Goal: Transaction & Acquisition: Purchase product/service

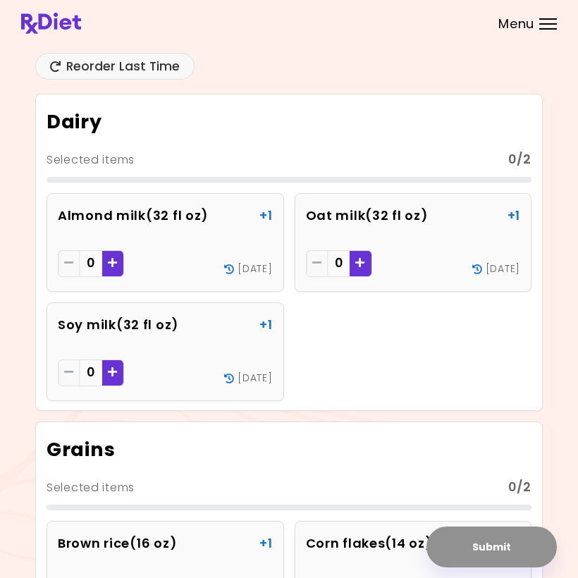
click at [548, 29] on div at bounding box center [548, 28] width 18 height 1
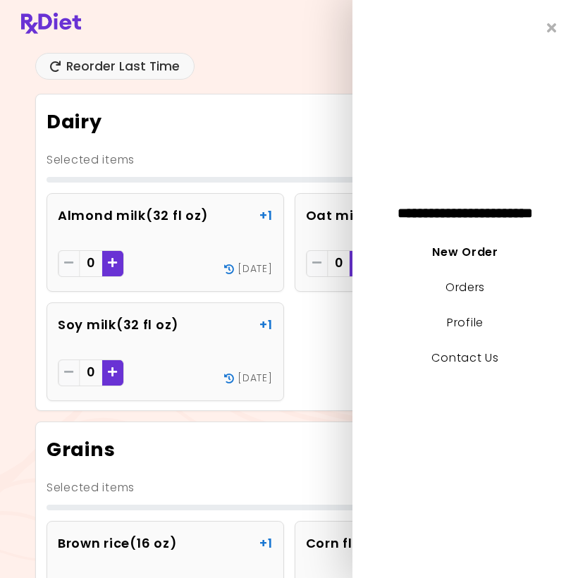
click at [484, 317] on link "Profile" at bounding box center [465, 322] width 37 height 16
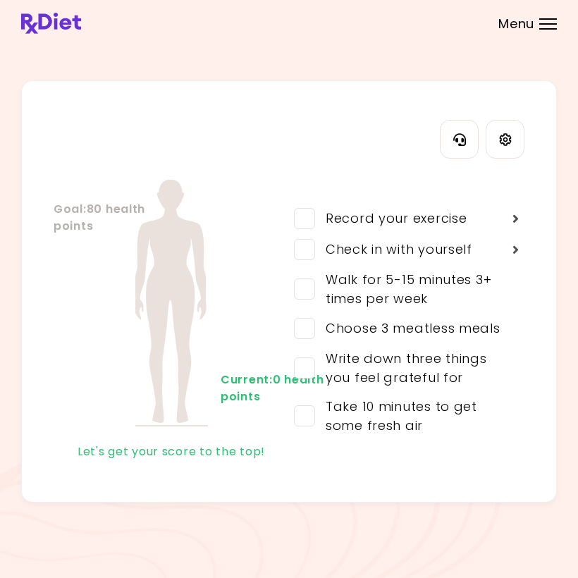
click at [496, 324] on div "Choose 3 meatless meals" at bounding box center [407, 328] width 185 height 19
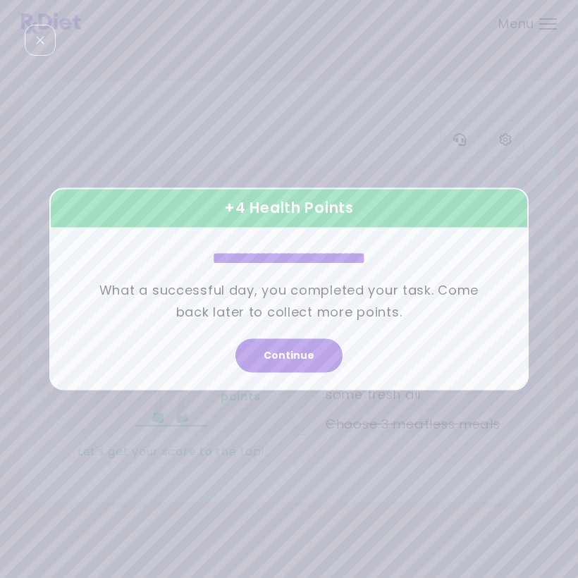
click at [297, 355] on button "Continue" at bounding box center [288, 356] width 107 height 34
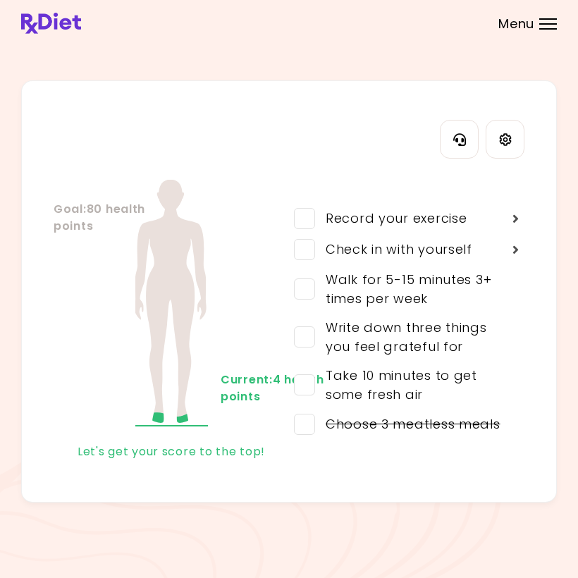
click at [460, 386] on div "Take 10 minutes to get some fresh air" at bounding box center [411, 385] width 192 height 38
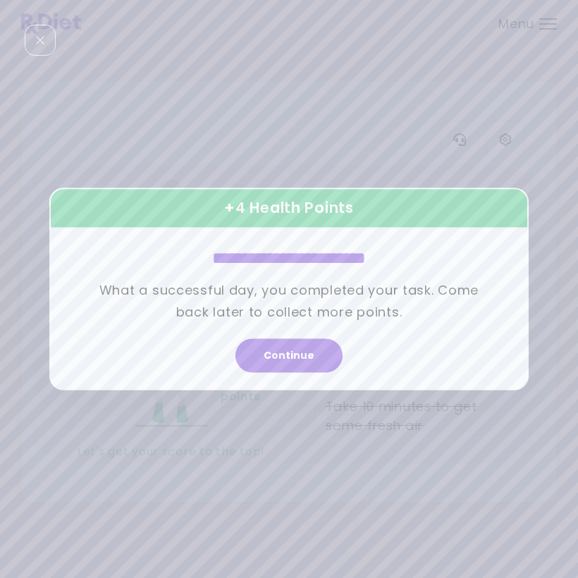
click at [307, 352] on button "Continue" at bounding box center [288, 356] width 107 height 34
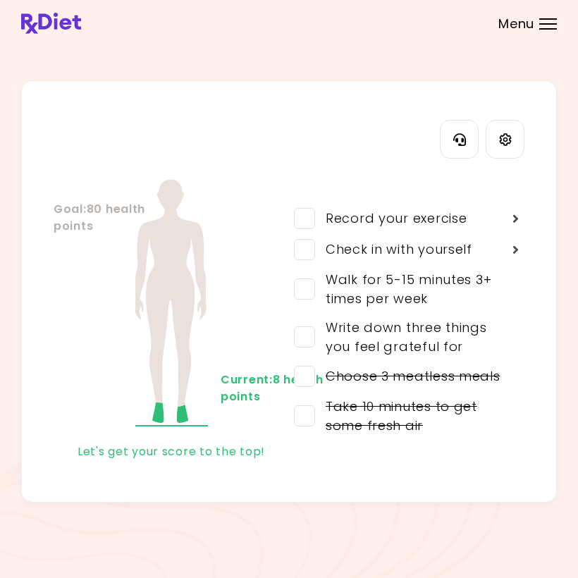
click at [469, 284] on div "Walk for 5-15 minutes 3+ times per week" at bounding box center [411, 289] width 192 height 38
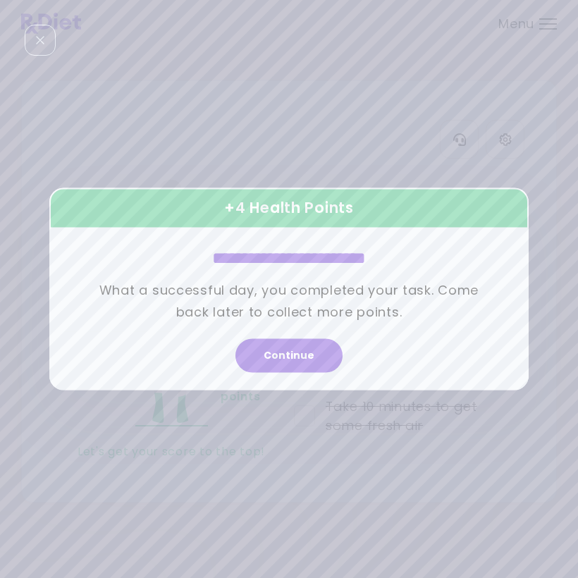
click at [314, 352] on button "Continue" at bounding box center [288, 356] width 107 height 34
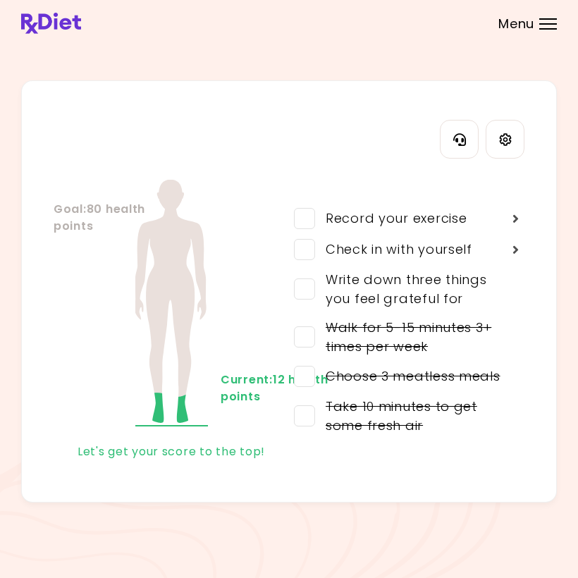
click at [462, 287] on div "Write down three things you feel grateful for" at bounding box center [411, 289] width 192 height 38
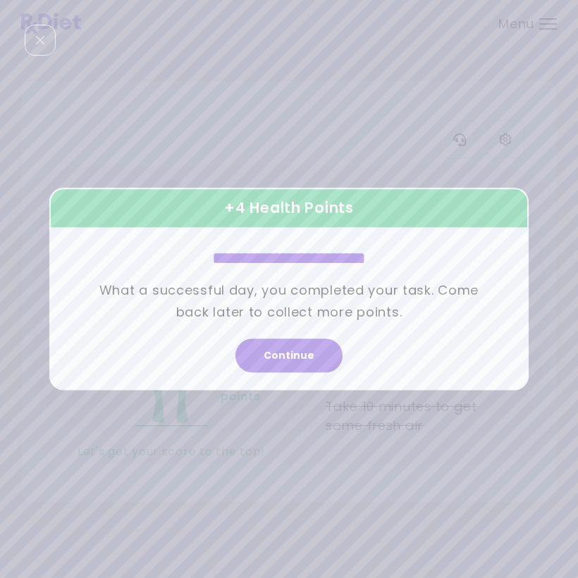
click at [304, 357] on button "Continue" at bounding box center [288, 356] width 107 height 34
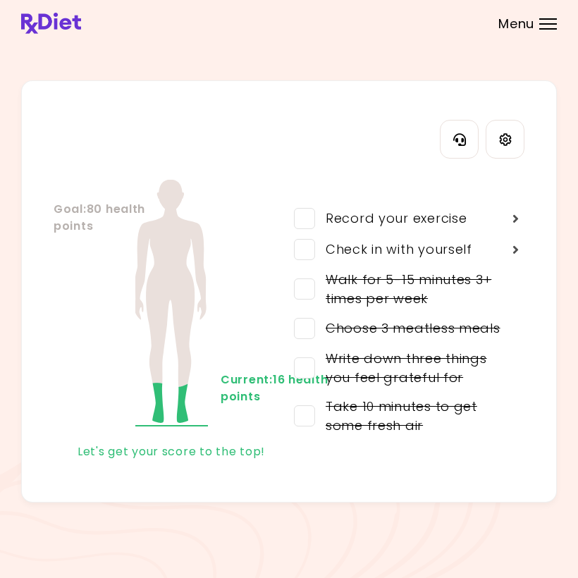
click at [469, 247] on div "Check in with yourself" at bounding box center [393, 249] width 157 height 19
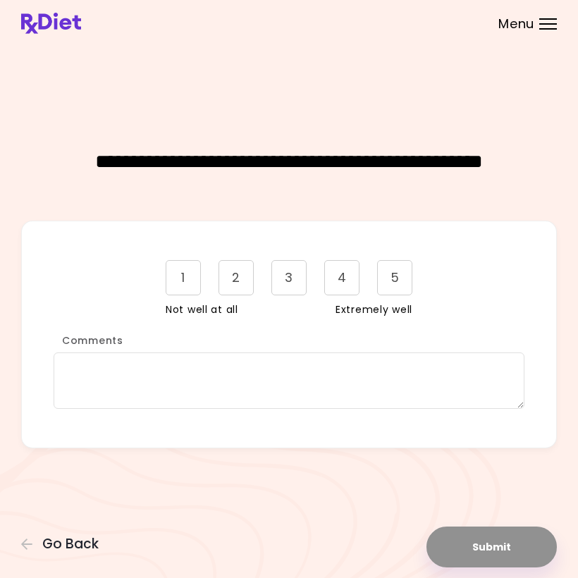
click at [400, 276] on div "5" at bounding box center [394, 277] width 35 height 35
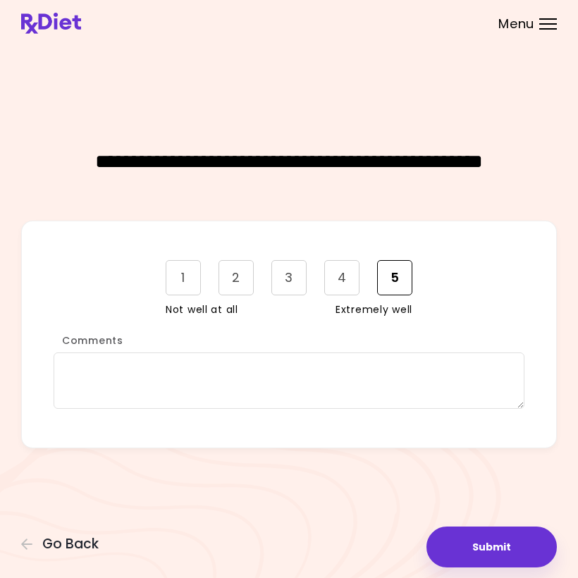
click at [512, 547] on button "Submit" at bounding box center [491, 547] width 130 height 41
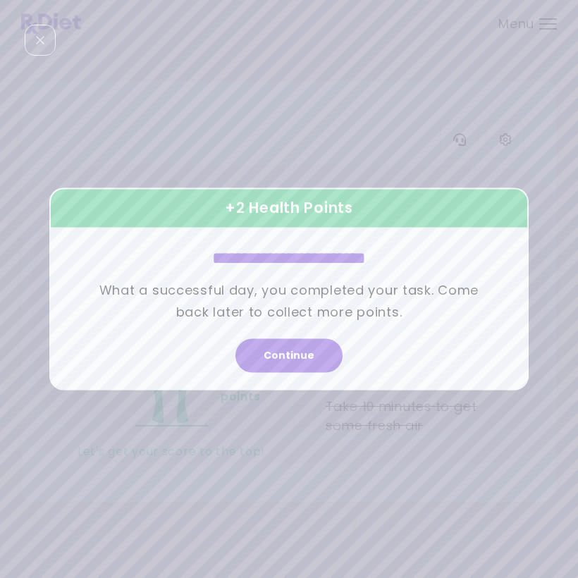
click at [296, 356] on button "Continue" at bounding box center [288, 356] width 107 height 34
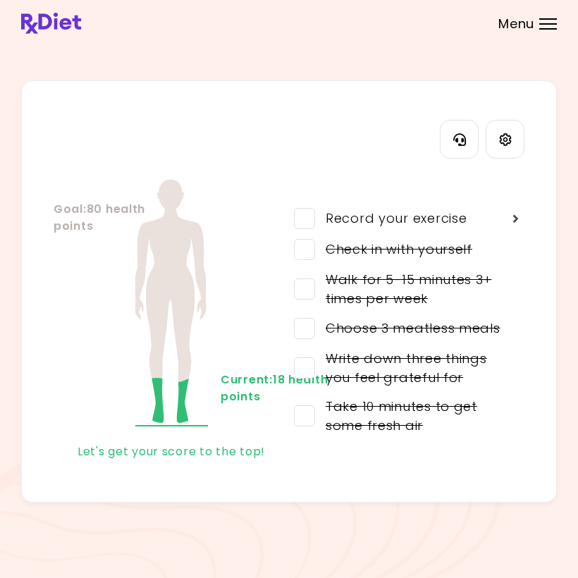
click at [548, 28] on div at bounding box center [548, 28] width 18 height 1
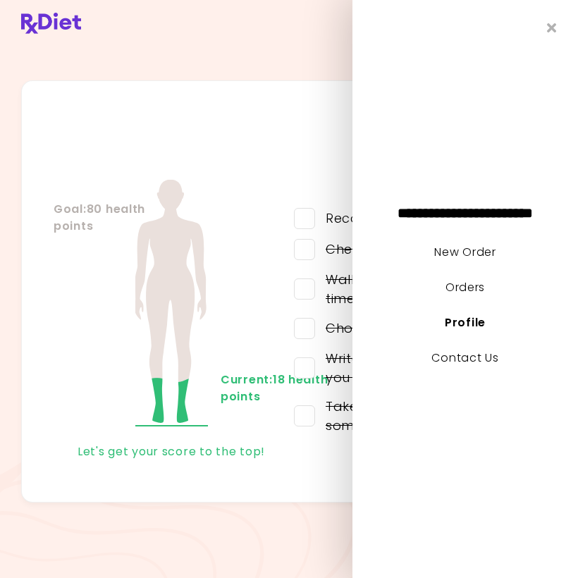
click at [493, 244] on link "New Order" at bounding box center [464, 252] width 61 height 16
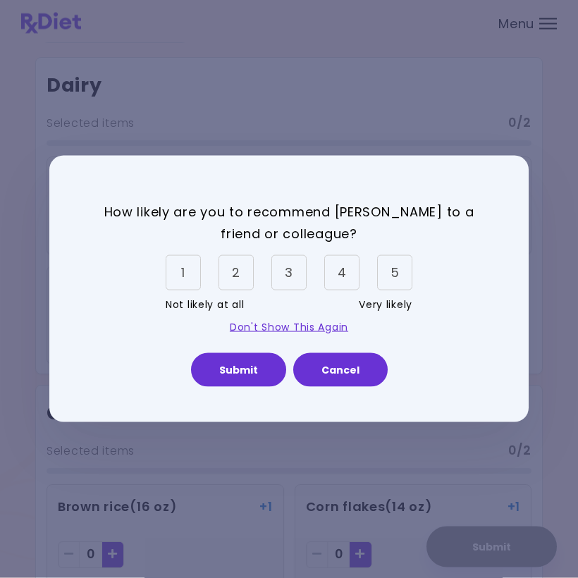
scroll to position [37, 0]
click at [345, 266] on div "4" at bounding box center [341, 272] width 35 height 35
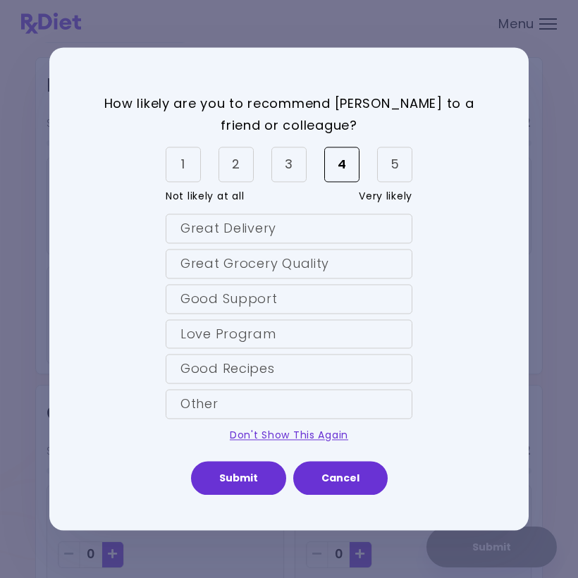
click at [313, 332] on div "Love Program" at bounding box center [289, 334] width 247 height 30
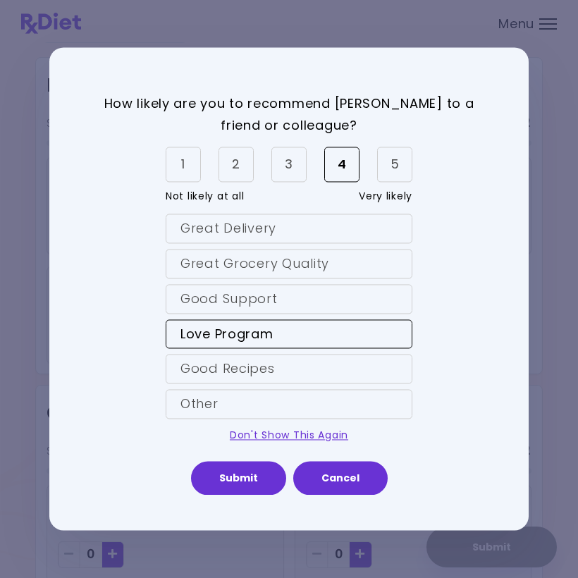
click at [331, 295] on div "Good Support" at bounding box center [289, 299] width 247 height 30
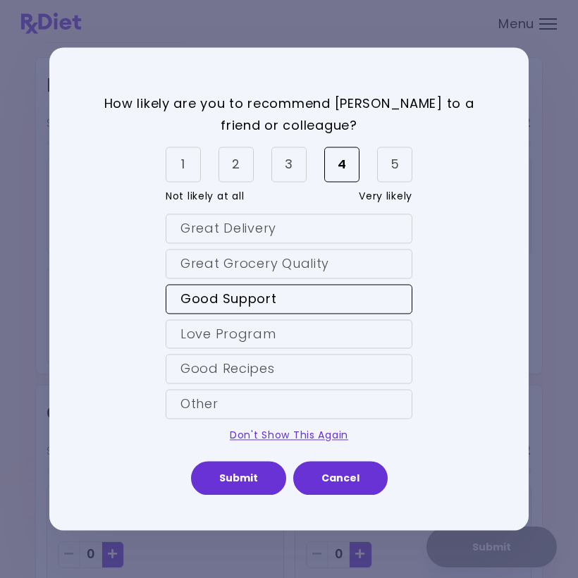
click at [327, 264] on div "Great Grocery Quality" at bounding box center [289, 264] width 247 height 30
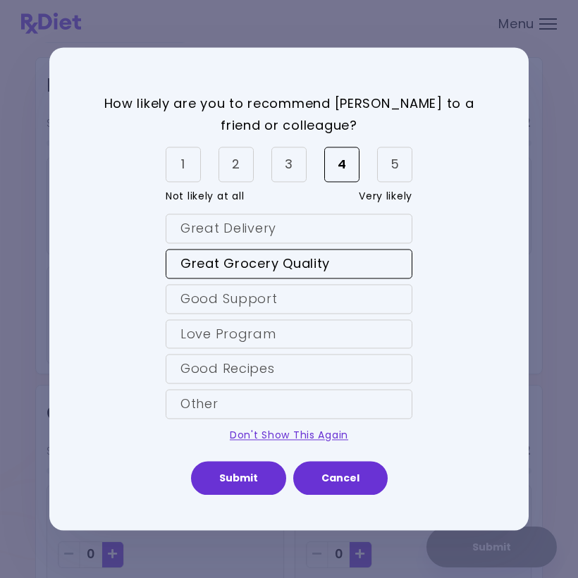
click at [281, 233] on div "Great Delivery" at bounding box center [289, 229] width 247 height 30
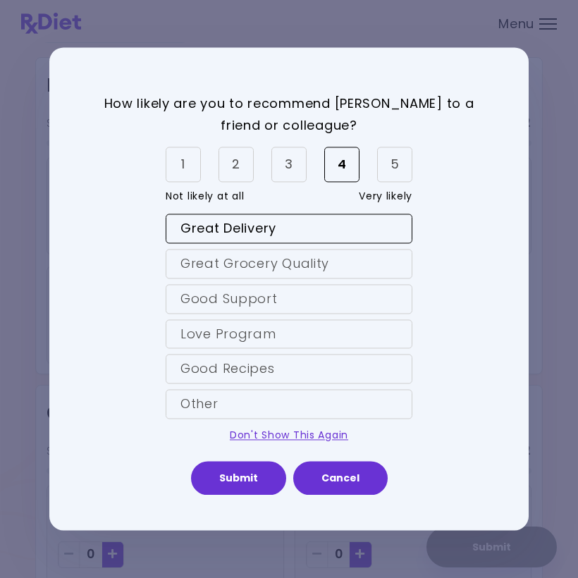
click at [326, 296] on div "Good Support" at bounding box center [289, 299] width 247 height 30
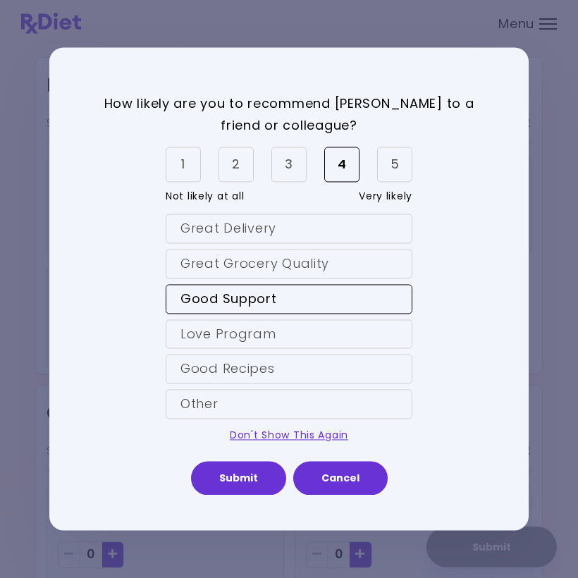
click at [328, 265] on div "Great Grocery Quality" at bounding box center [289, 264] width 247 height 30
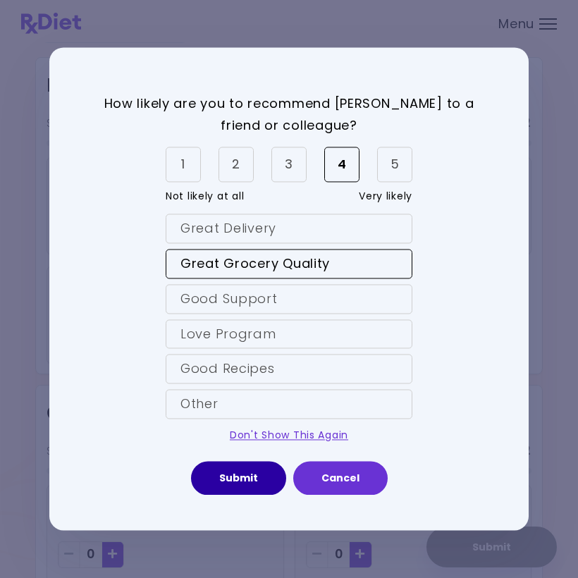
click at [254, 474] on button "Submit" at bounding box center [238, 479] width 95 height 34
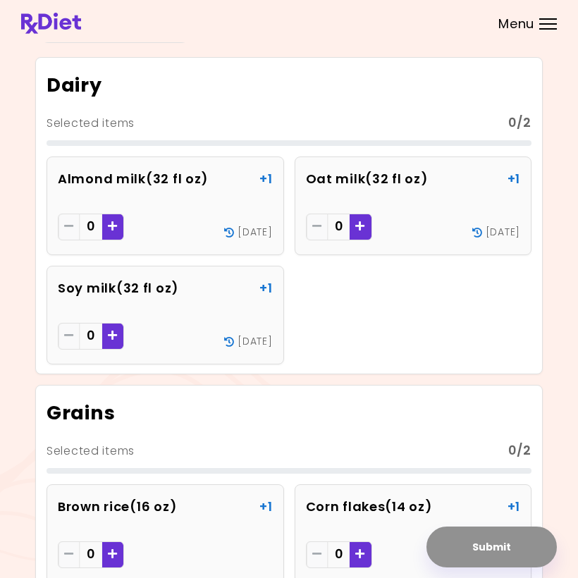
click at [114, 336] on icon "Add - Soy milk" at bounding box center [113, 335] width 10 height 11
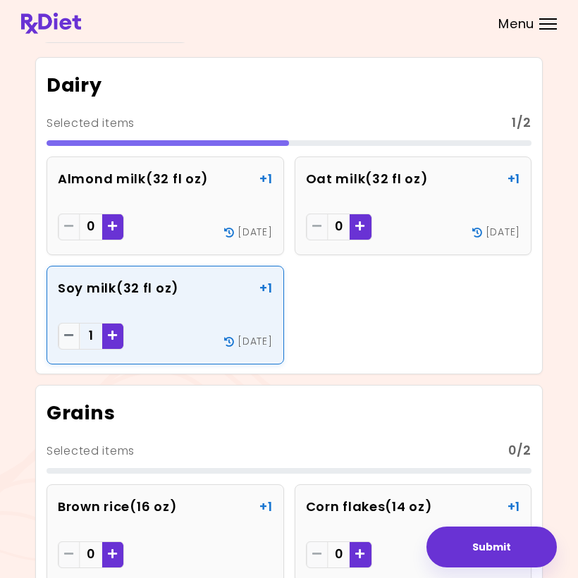
click at [125, 217] on div "0" at bounding box center [165, 229] width 215 height 30
click at [111, 221] on icon "Add - Almond milk" at bounding box center [113, 226] width 10 height 11
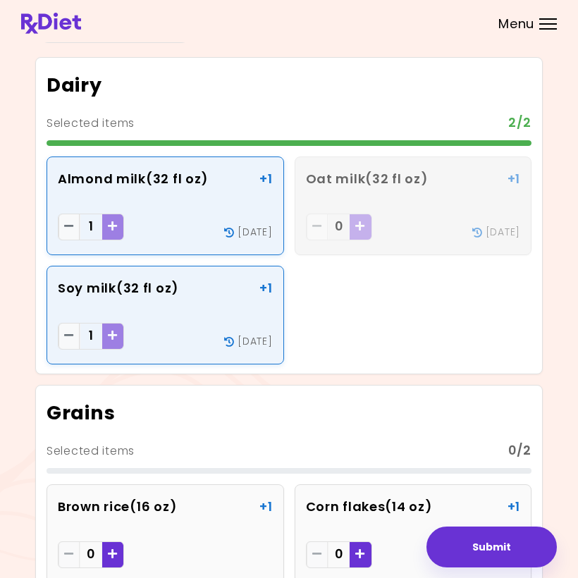
click at [71, 331] on icon "Remove - Soy milk" at bounding box center [69, 335] width 10 height 11
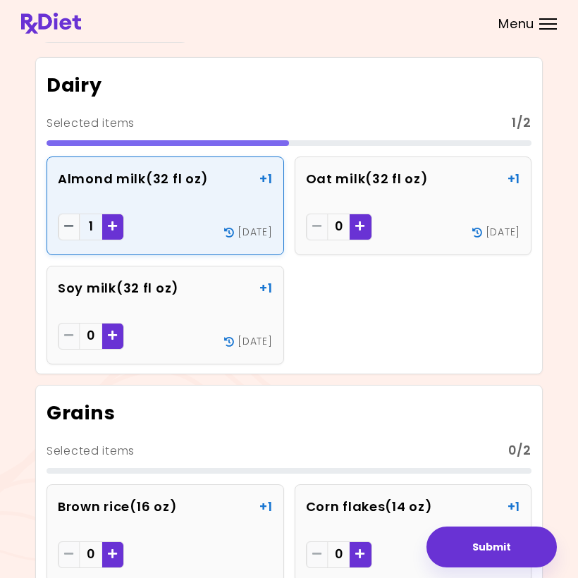
click at [365, 227] on icon "Add - Oat milk" at bounding box center [360, 226] width 10 height 11
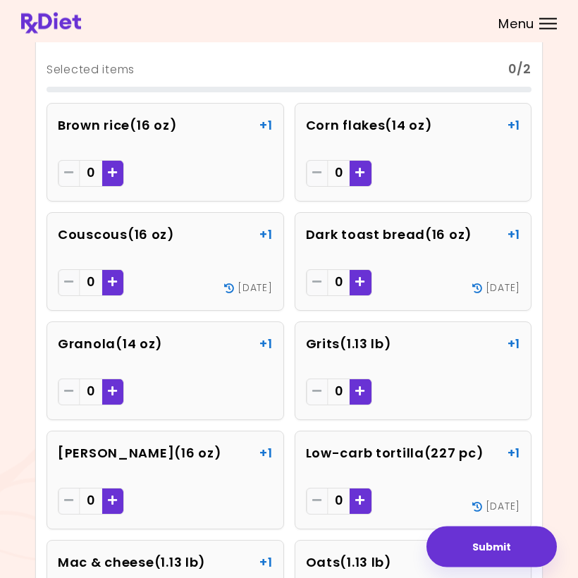
scroll to position [419, 0]
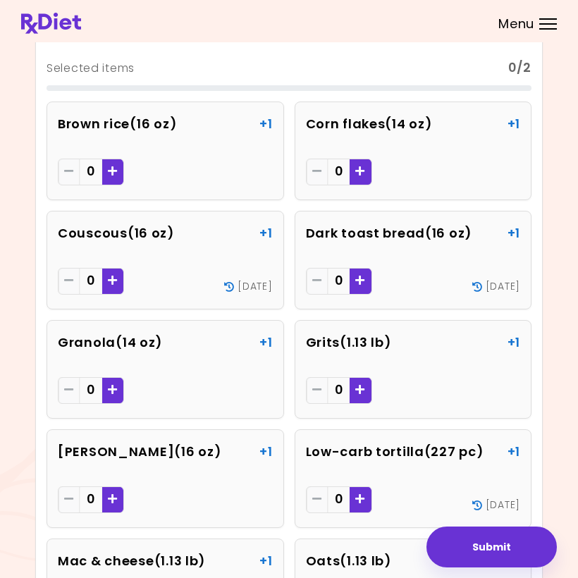
click at [359, 283] on icon "Add - Dark toast bread" at bounding box center [360, 280] width 10 height 11
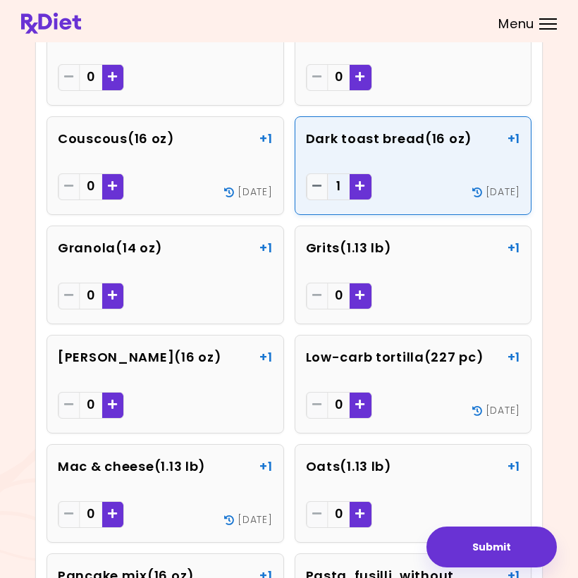
scroll to position [481, 0]
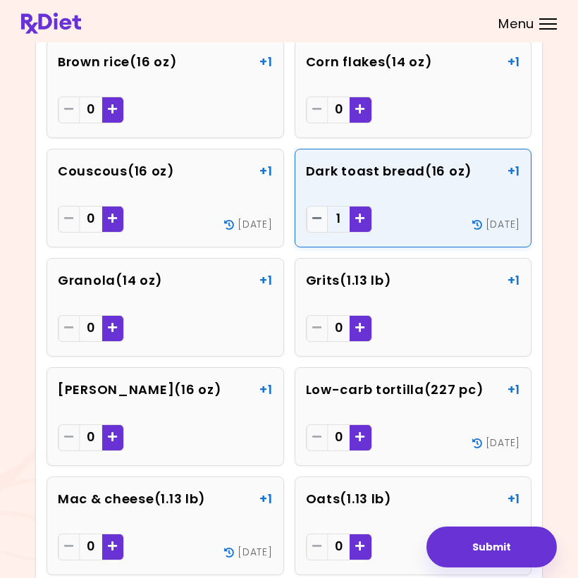
click at [117, 217] on icon "Add - Couscous" at bounding box center [113, 218] width 10 height 11
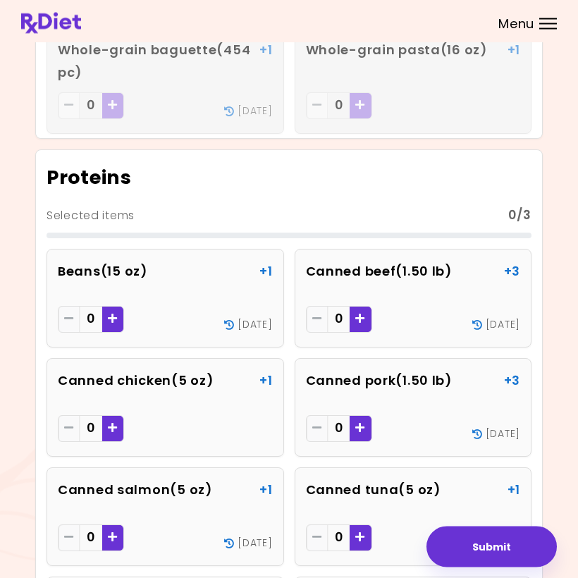
scroll to position [1606, 0]
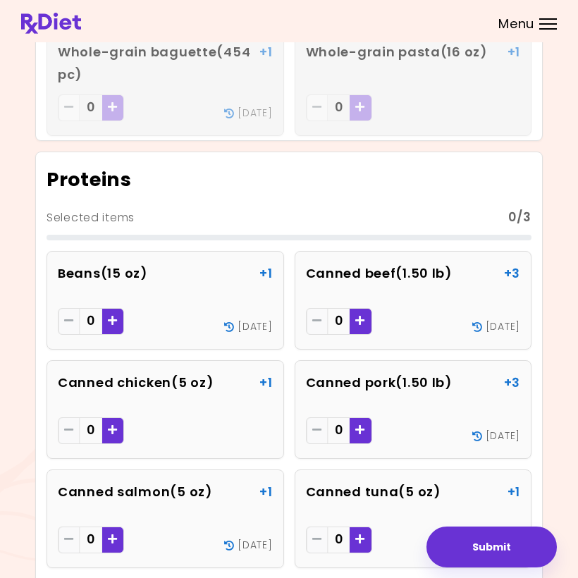
click at [363, 325] on span "Add - Canned beef" at bounding box center [360, 321] width 10 height 23
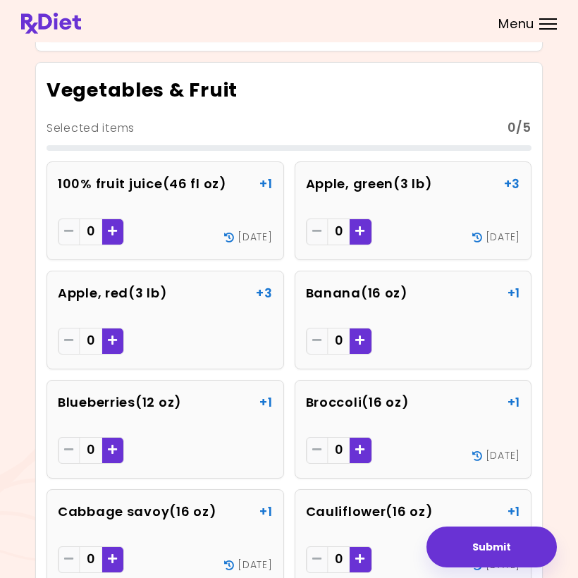
scroll to position [2900, 0]
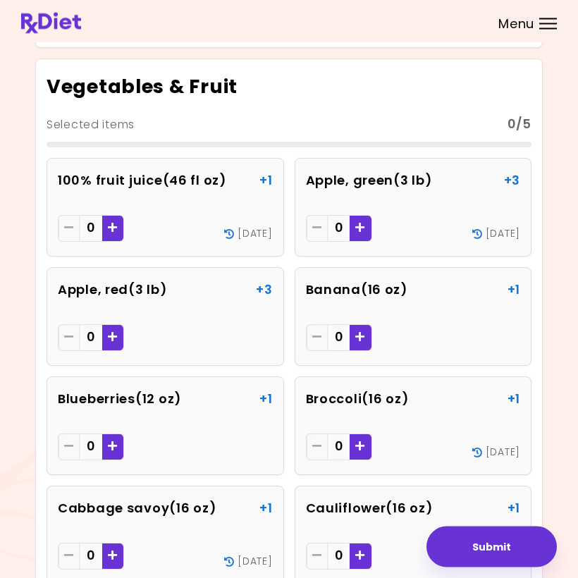
click at [118, 222] on div "Add - 100% fruit juice" at bounding box center [112, 229] width 21 height 27
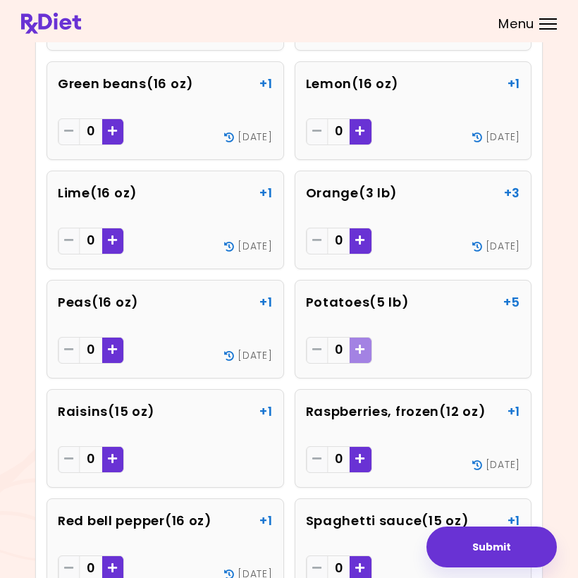
scroll to position [3530, 0]
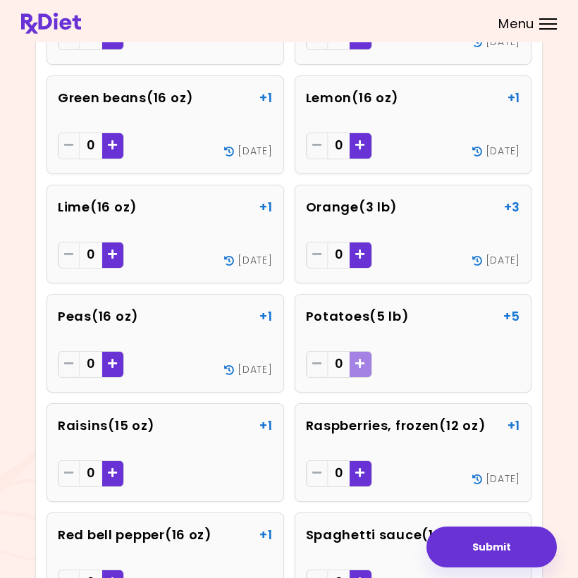
click at [364, 255] on icon "Add - Orange" at bounding box center [360, 254] width 10 height 11
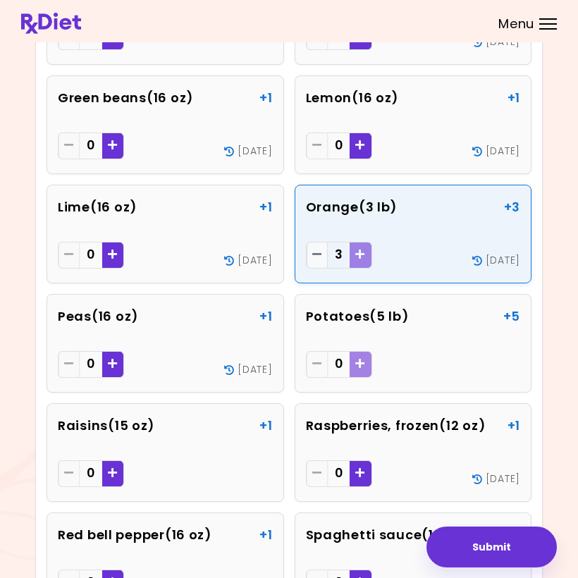
click at [121, 361] on div "Add - Peas" at bounding box center [112, 364] width 21 height 27
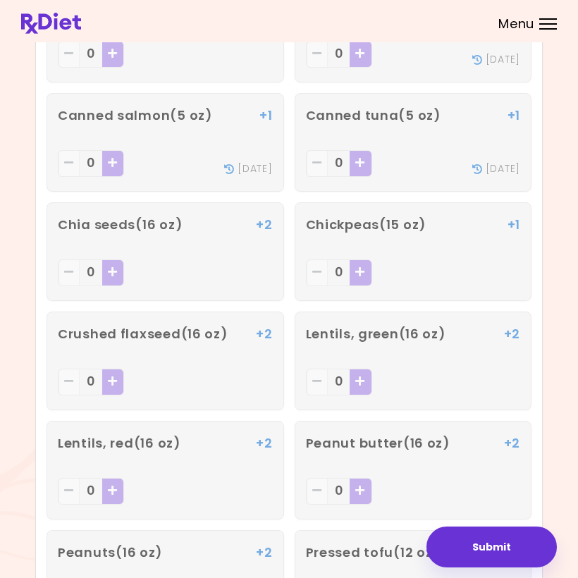
scroll to position [1983, 0]
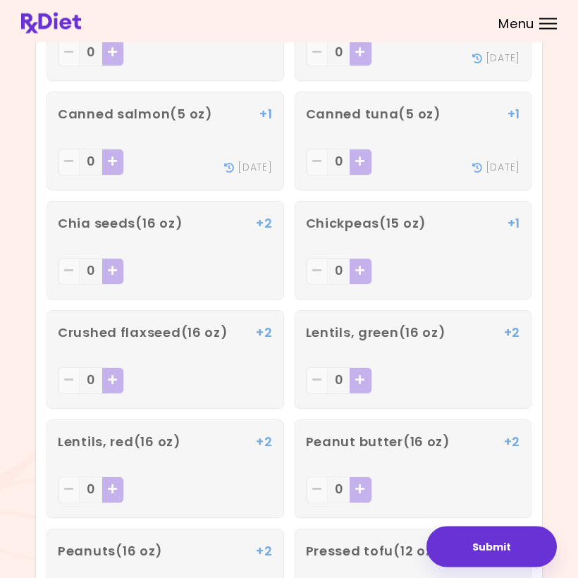
click at [514, 546] on button "Submit" at bounding box center [491, 547] width 130 height 41
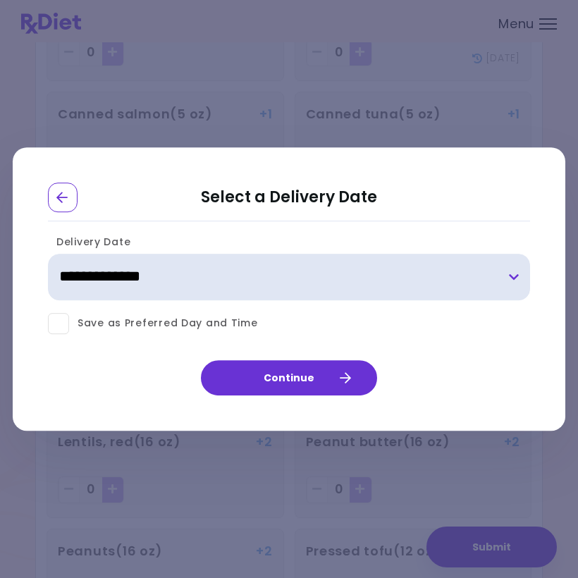
click at [511, 279] on select "**********" at bounding box center [289, 277] width 482 height 47
select select "**********"
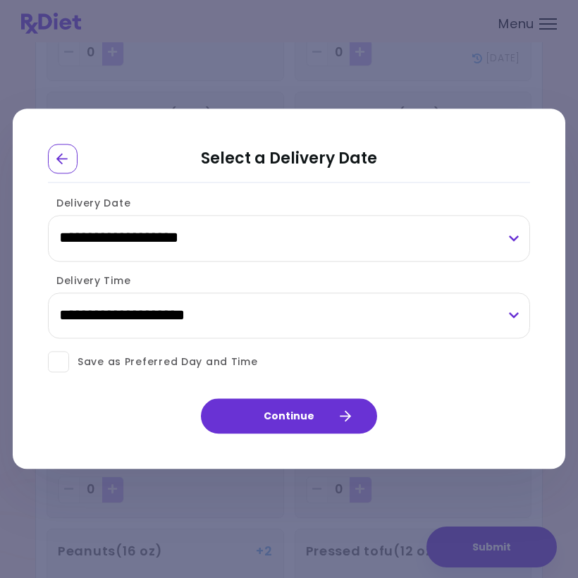
click at [348, 413] on icon "button" at bounding box center [345, 416] width 11 height 11
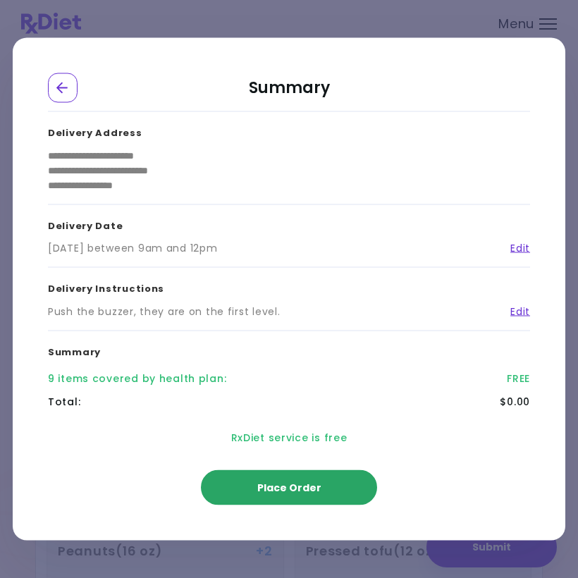
click at [343, 480] on button "Place Order" at bounding box center [289, 487] width 176 height 35
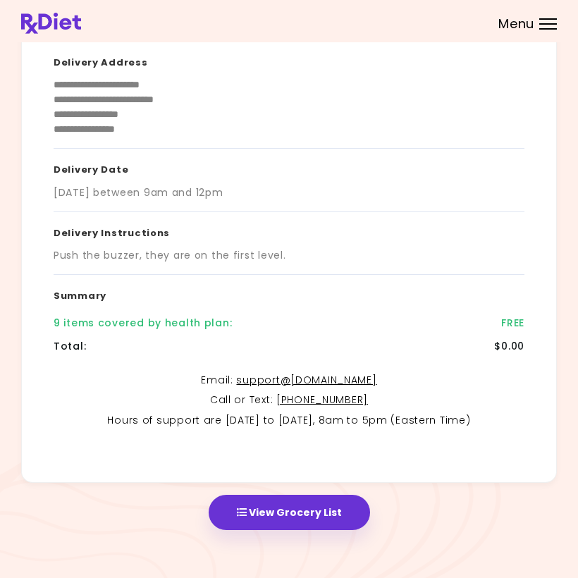
scroll to position [145, 0]
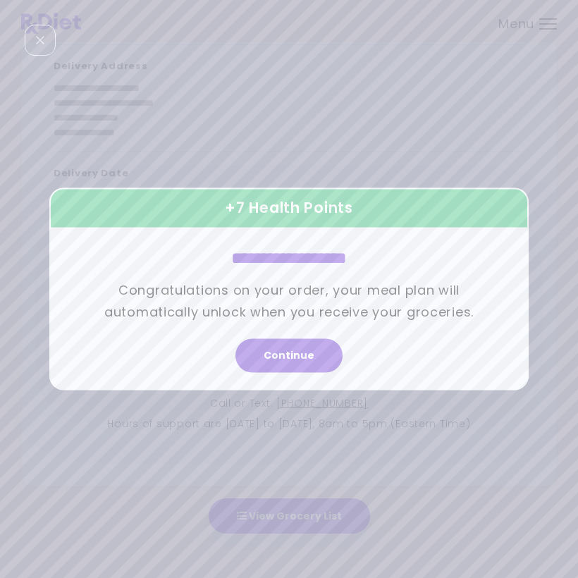
click at [312, 357] on button "Continue" at bounding box center [288, 356] width 107 height 34
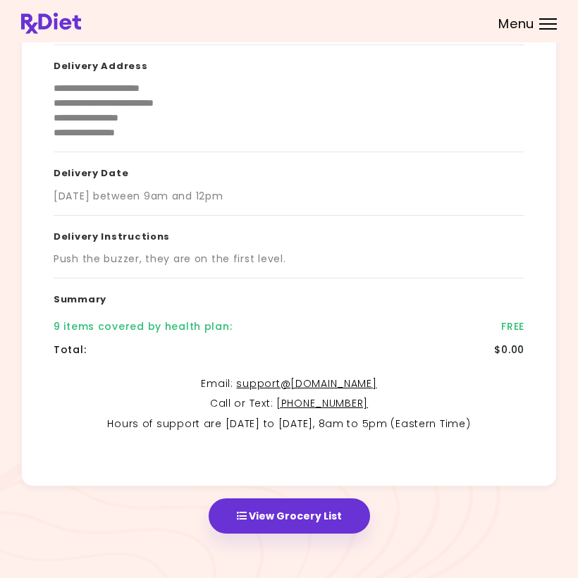
click at [328, 505] on button "View Grocery List" at bounding box center [289, 515] width 161 height 35
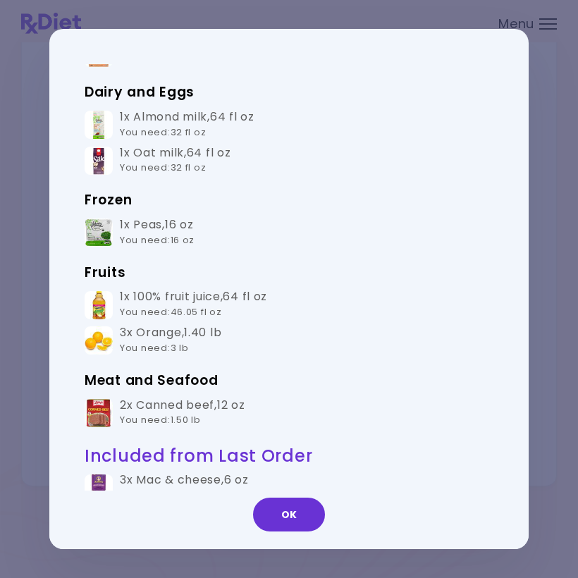
scroll to position [201, 0]
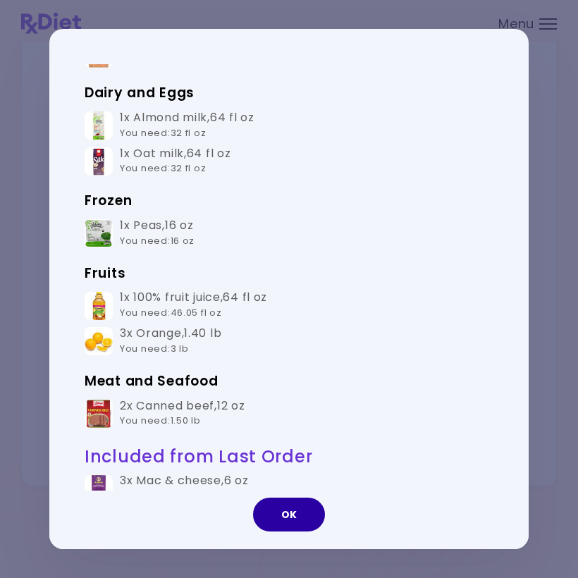
click at [295, 515] on button "OK" at bounding box center [289, 515] width 72 height 34
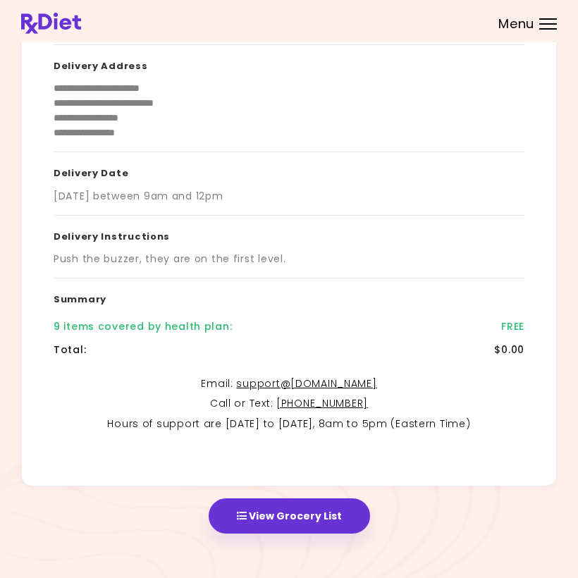
click at [435, 571] on div "**********" at bounding box center [289, 218] width 578 height 727
